Goal: Task Accomplishment & Management: Use online tool/utility

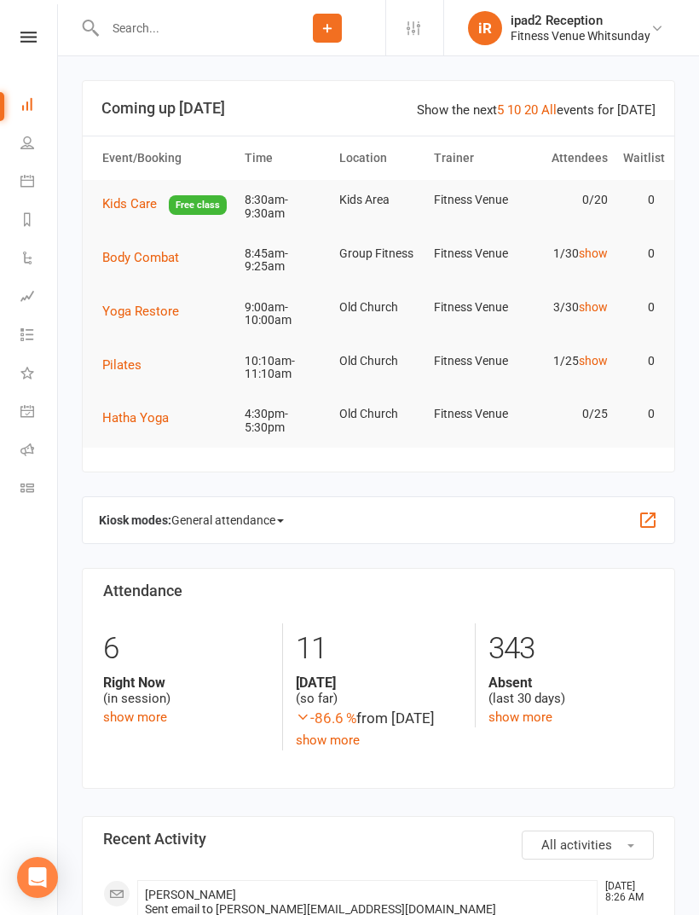
click at [120, 204] on span "Kids Care" at bounding box center [129, 203] width 55 height 15
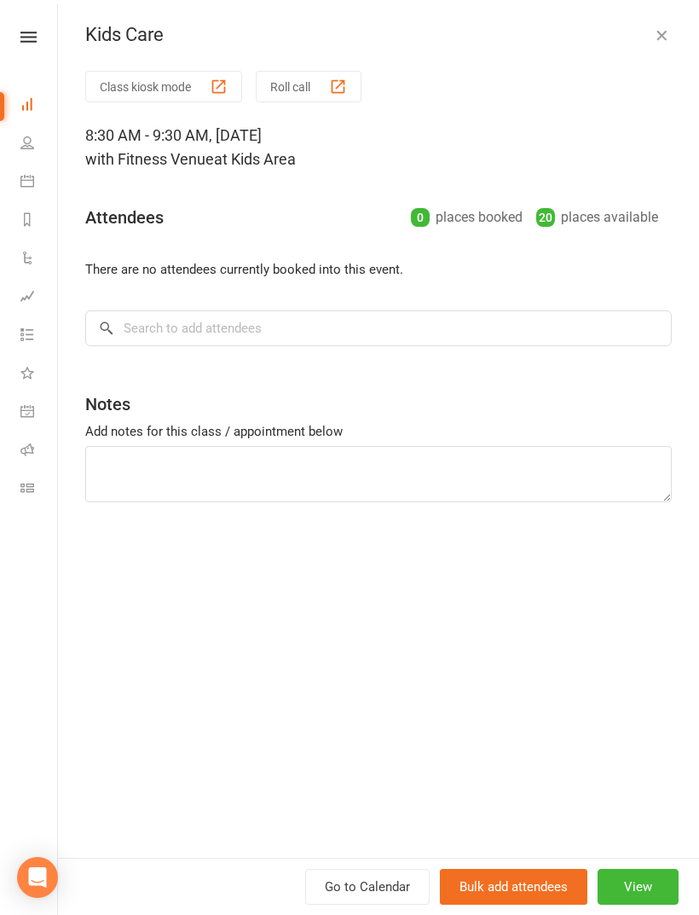
click at [135, 87] on button "Class kiosk mode" at bounding box center [163, 87] width 157 height 32
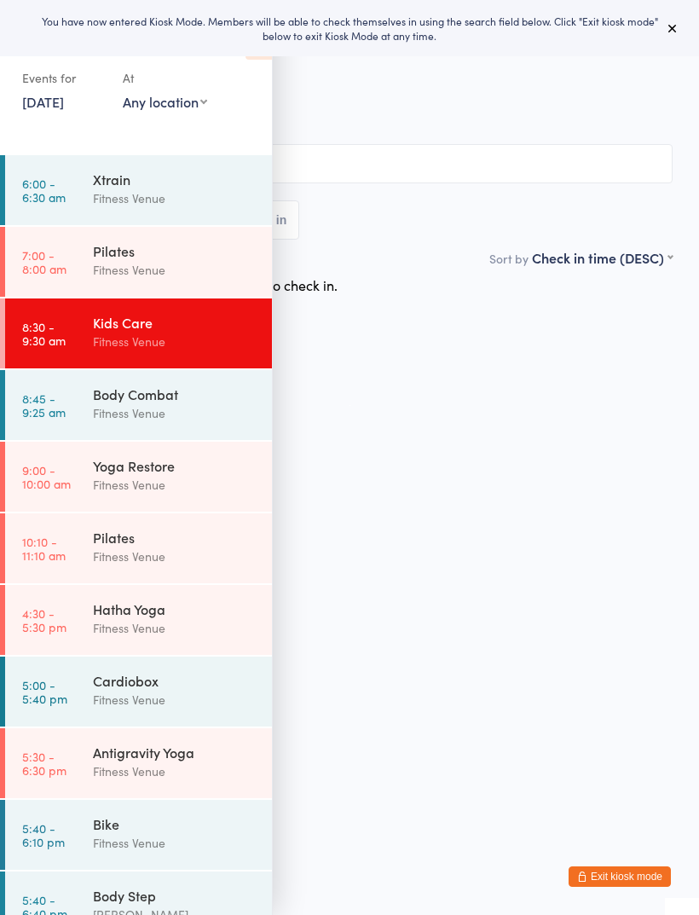
click at [153, 328] on div "Kids Care" at bounding box center [175, 322] width 165 height 19
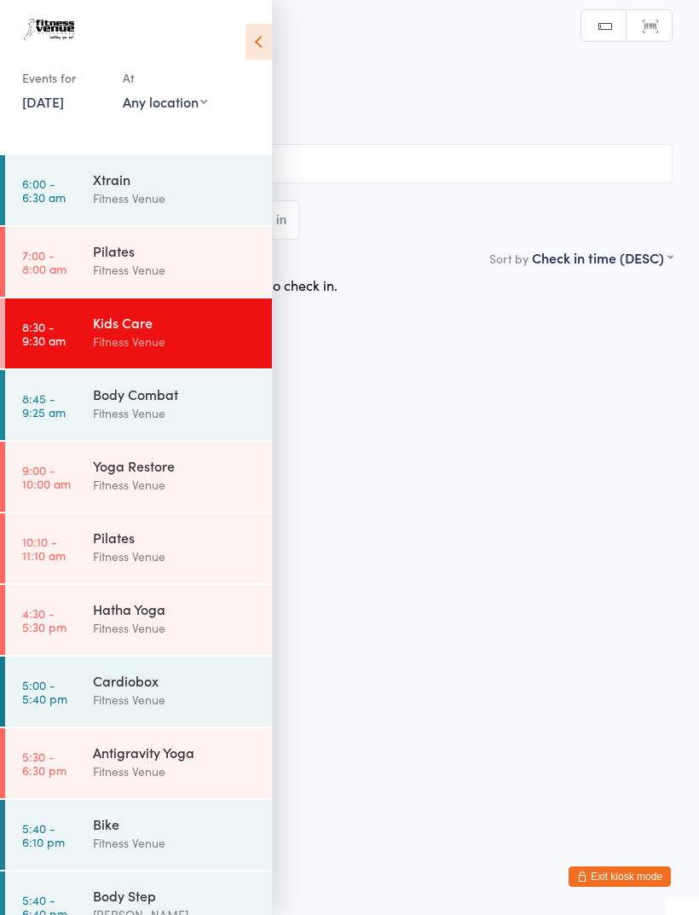
click at [260, 39] on icon at bounding box center [259, 42] width 26 height 36
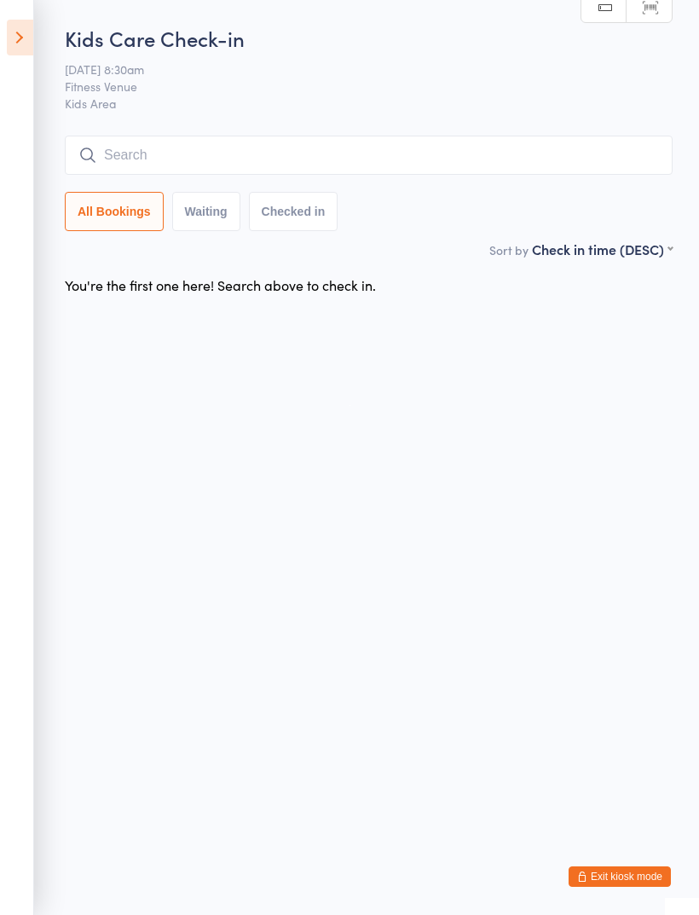
click at [212, 154] on input "search" at bounding box center [369, 155] width 608 height 39
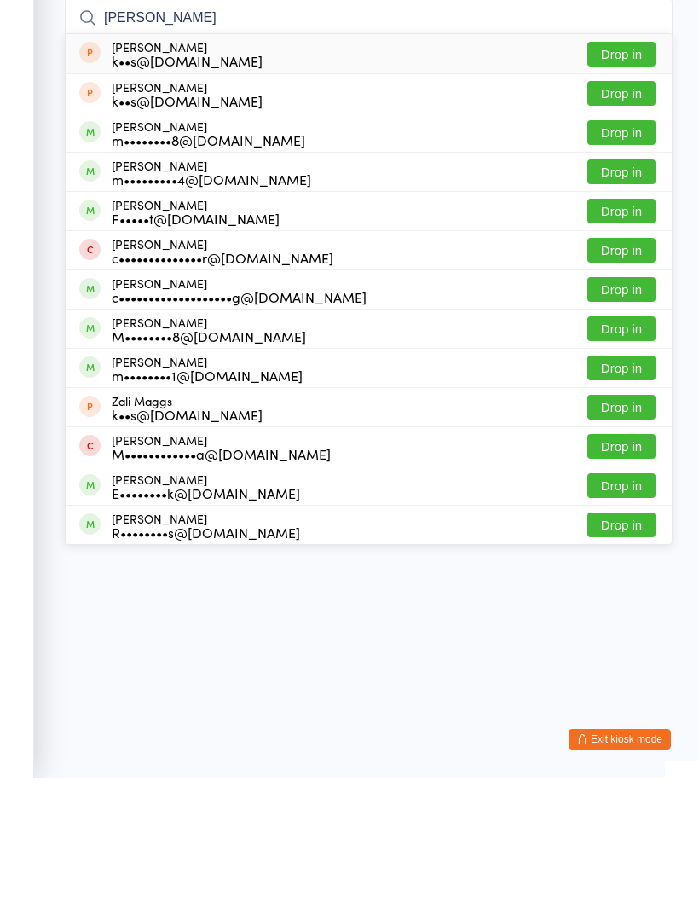
type input "[PERSON_NAME]"
click at [216, 177] on div "[PERSON_NAME] k••s@[DOMAIN_NAME]" at bounding box center [187, 190] width 151 height 27
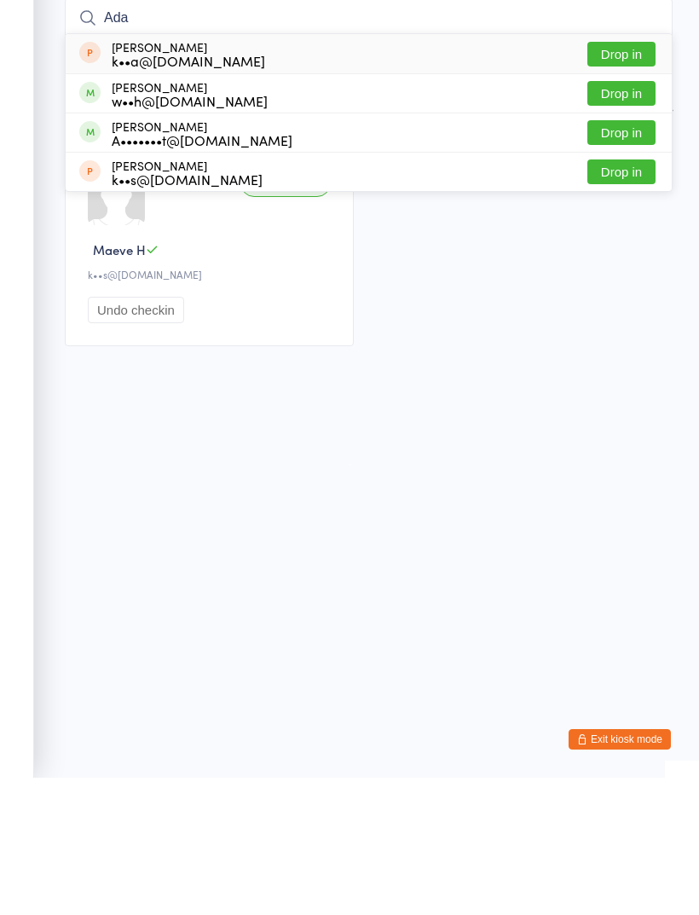
type input "Ada"
click at [224, 310] on div "k••s@[DOMAIN_NAME]" at bounding box center [187, 317] width 151 height 14
